Goal: Book appointment/travel/reservation

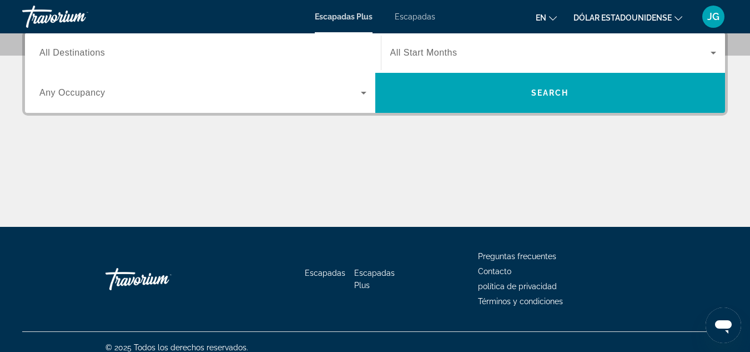
scroll to position [222, 0]
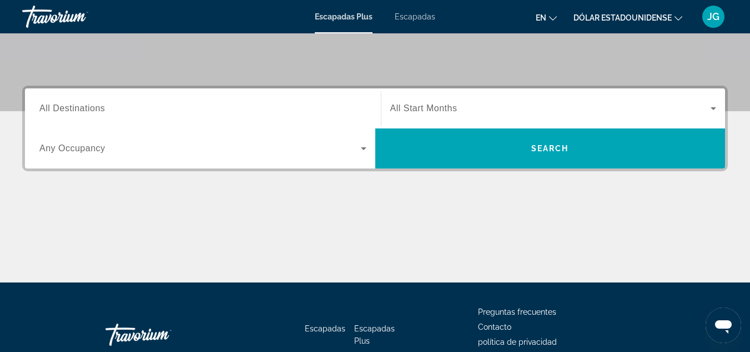
click at [91, 107] on span "All Destinations" at bounding box center [72, 107] width 66 height 9
click at [91, 107] on input "Destination All Destinations" at bounding box center [202, 108] width 327 height 13
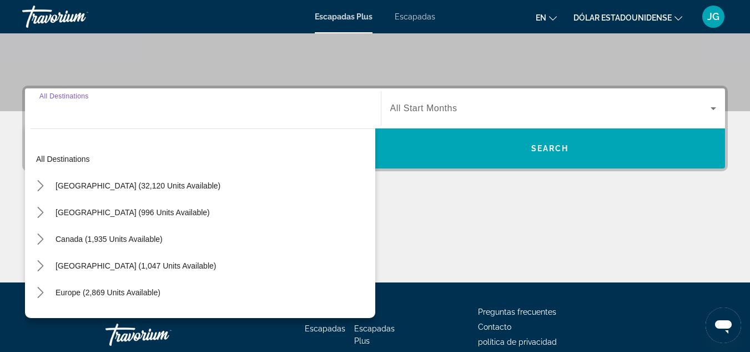
scroll to position [272, 0]
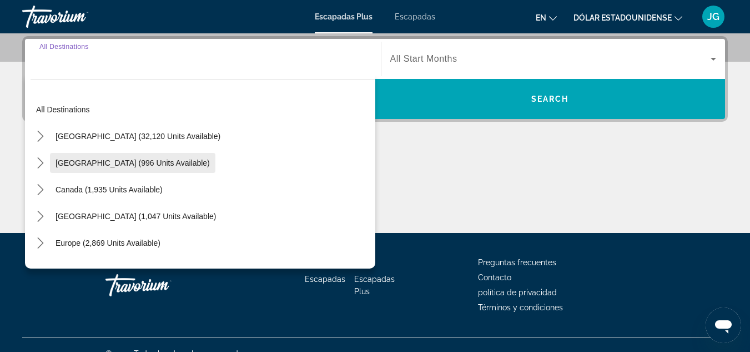
click at [84, 162] on span "[GEOGRAPHIC_DATA] (996 units available)" at bounding box center [133, 162] width 154 height 9
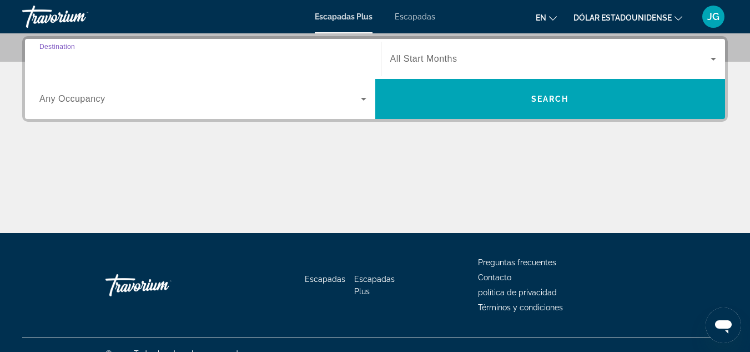
type input "**********"
click at [77, 101] on span "Any Occupancy" at bounding box center [72, 98] width 66 height 9
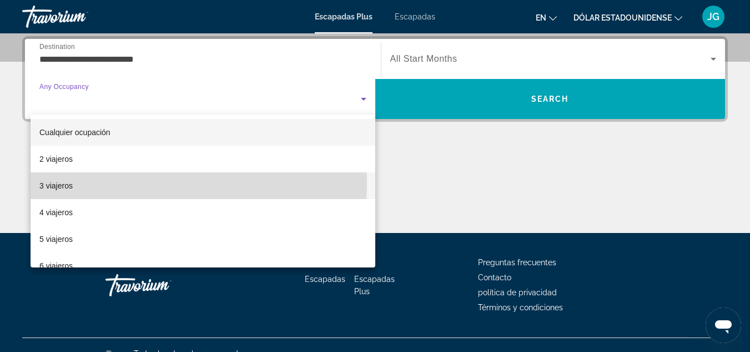
click at [72, 185] on font "3 viajeros" at bounding box center [55, 185] width 33 height 9
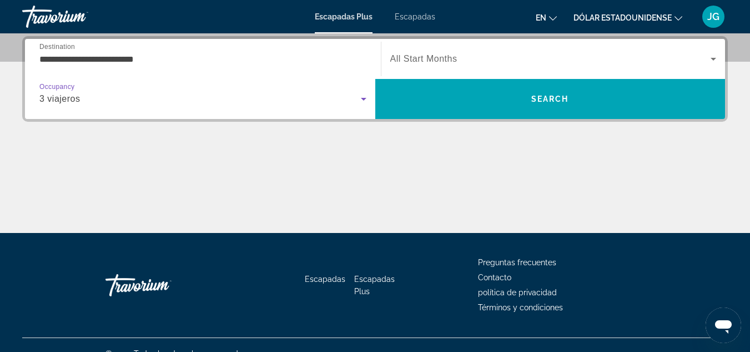
click at [453, 64] on span "Widget de búsqueda" at bounding box center [551, 58] width 321 height 13
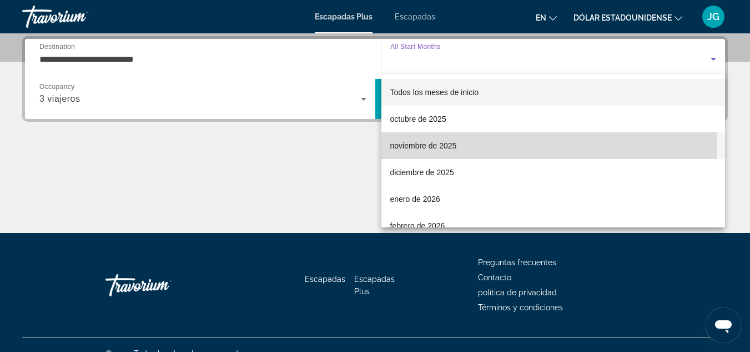
click at [429, 147] on font "noviembre de 2025" at bounding box center [424, 145] width 67 height 9
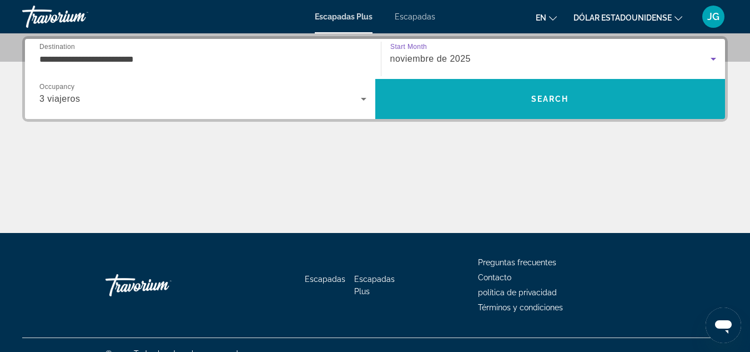
click at [545, 103] on span "Buscar" at bounding box center [551, 99] width 351 height 27
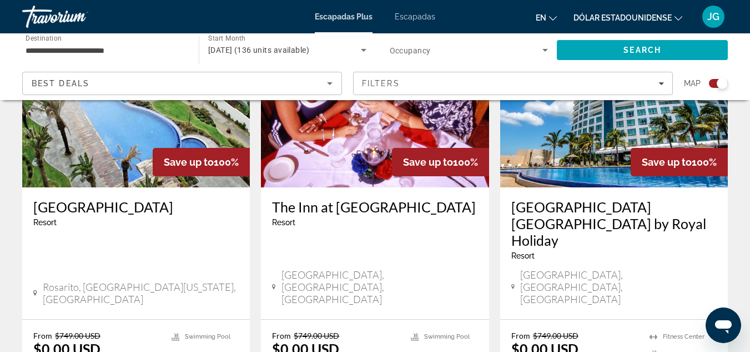
scroll to position [500, 0]
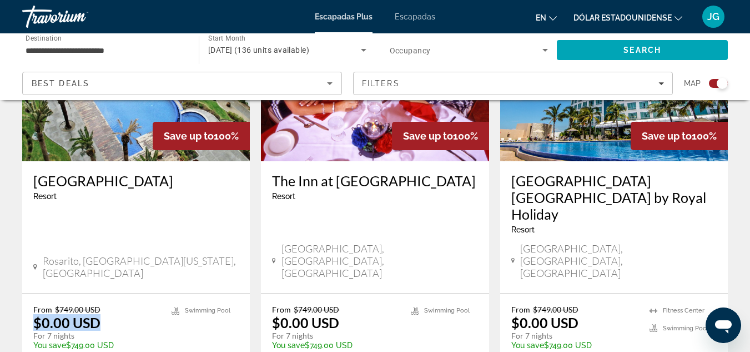
drag, startPoint x: 34, startPoint y: 281, endPoint x: 96, endPoint y: 274, distance: 61.5
click at [96, 314] on p "$0.00 USD" at bounding box center [66, 322] width 67 height 17
drag, startPoint x: 280, startPoint y: 281, endPoint x: 329, endPoint y: 276, distance: 49.2
click at [329, 314] on p "$0.00 USD" at bounding box center [305, 322] width 67 height 17
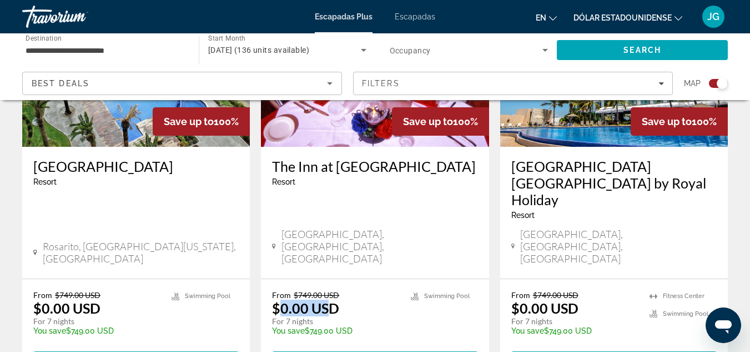
scroll to position [301, 0]
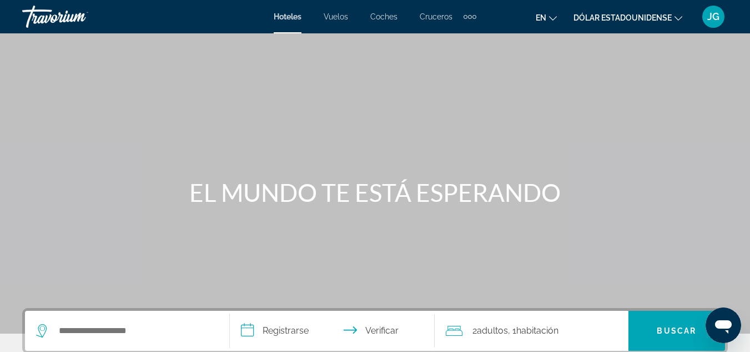
click at [679, 19] on icon "Cambiar moneda" at bounding box center [679, 18] width 8 height 8
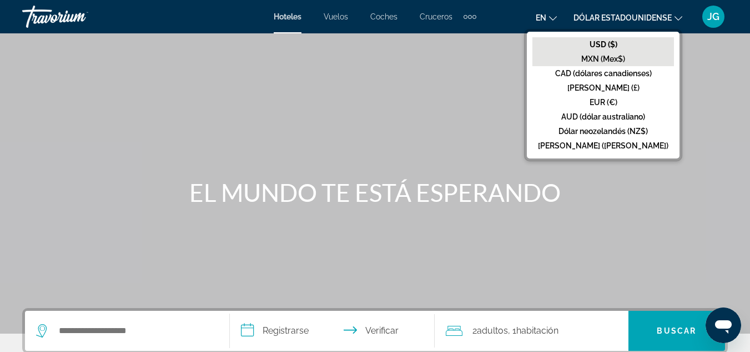
click at [625, 57] on font "MXN (Mex$)" at bounding box center [604, 58] width 44 height 9
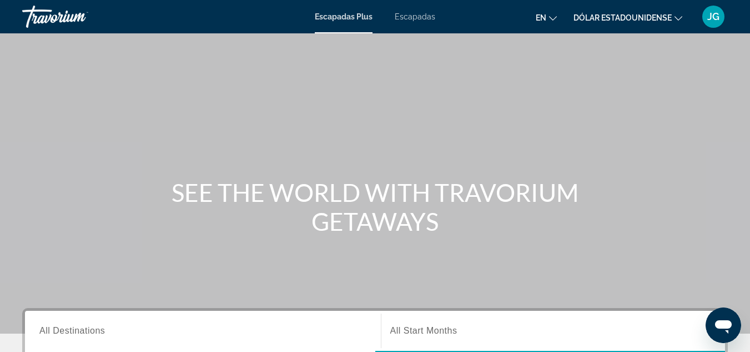
click at [244, 164] on div "Contenido principal" at bounding box center [375, 166] width 750 height 333
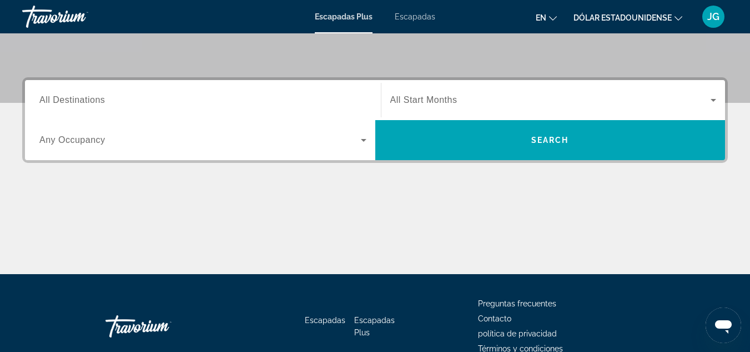
scroll to position [167, 0]
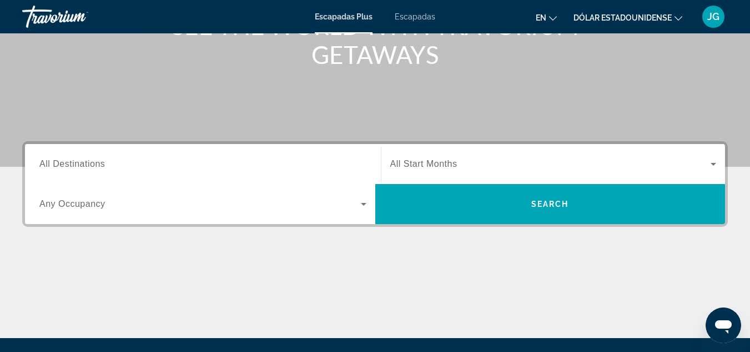
click at [76, 163] on span "All Destinations" at bounding box center [72, 163] width 66 height 9
click at [76, 163] on input "Destination All Destinations" at bounding box center [202, 164] width 327 height 13
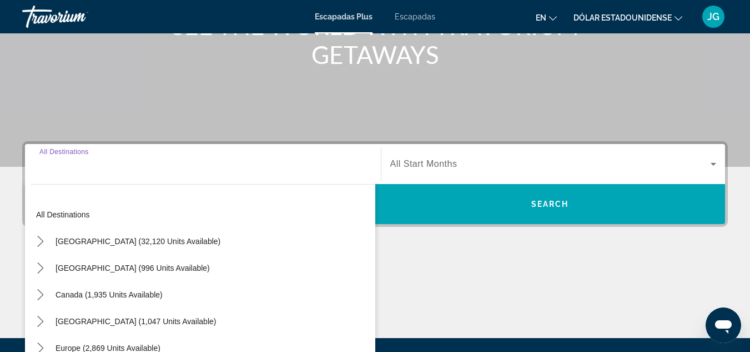
scroll to position [272, 0]
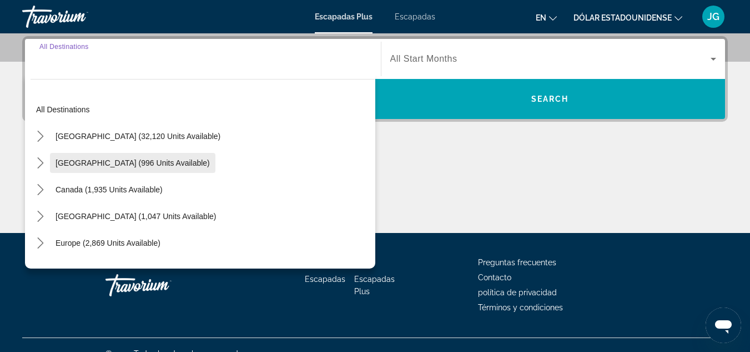
click at [97, 167] on span "[GEOGRAPHIC_DATA] (996 units available)" at bounding box center [133, 162] width 154 height 9
type input "**********"
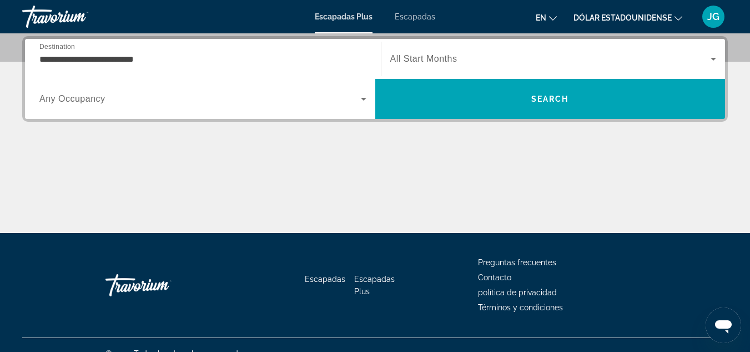
click at [99, 96] on span "Any Occupancy" at bounding box center [72, 98] width 66 height 9
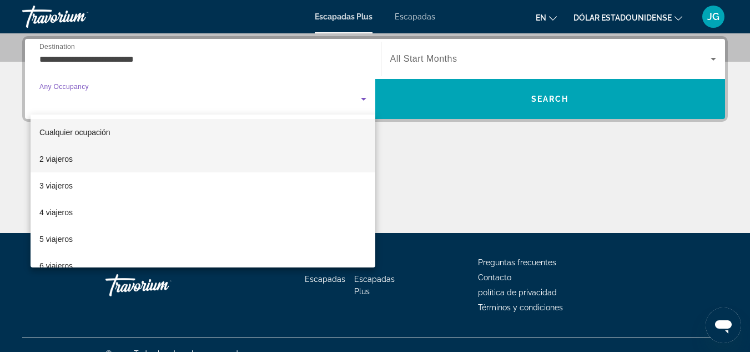
click at [74, 160] on mat-option "2 viajeros" at bounding box center [203, 159] width 345 height 27
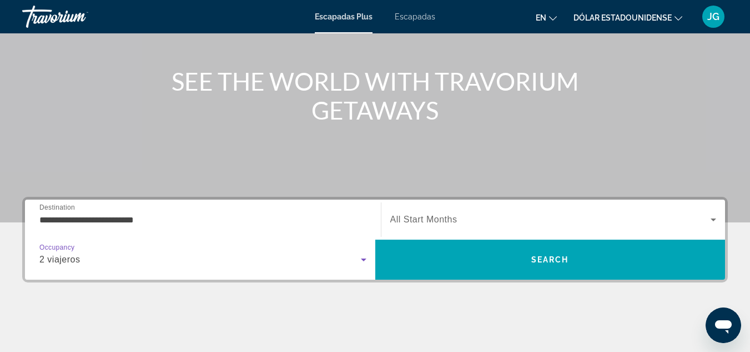
scroll to position [105, 0]
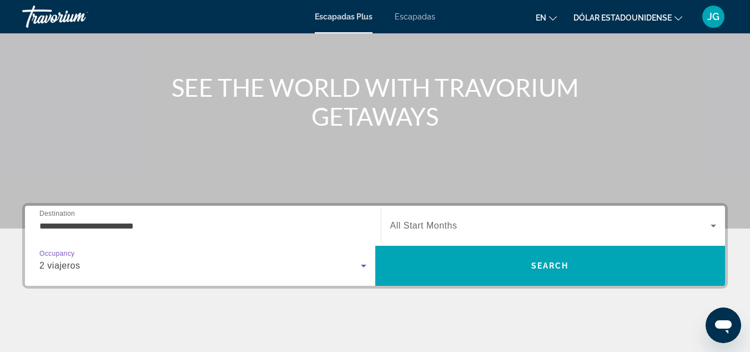
click at [473, 227] on span "Widget de búsqueda" at bounding box center [551, 225] width 321 height 13
